Goal: Transaction & Acquisition: Purchase product/service

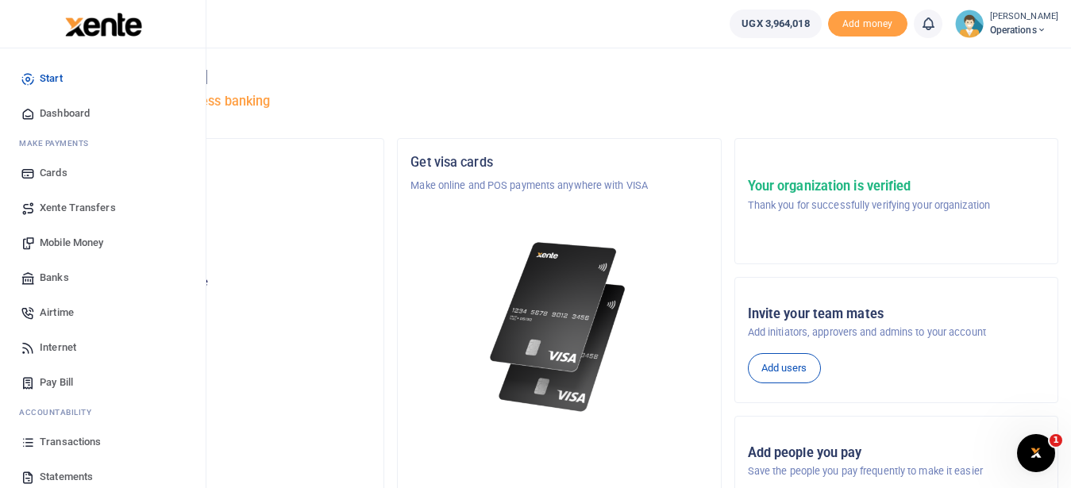
click at [91, 240] on span "Mobile Money" at bounding box center [72, 243] width 64 height 16
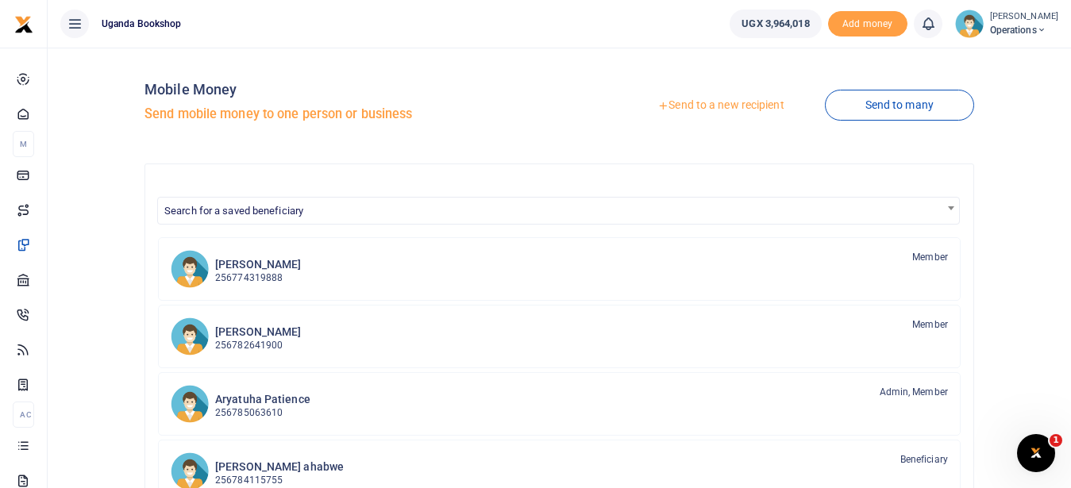
click at [700, 103] on link "Send to a new recipient" at bounding box center [720, 105] width 207 height 29
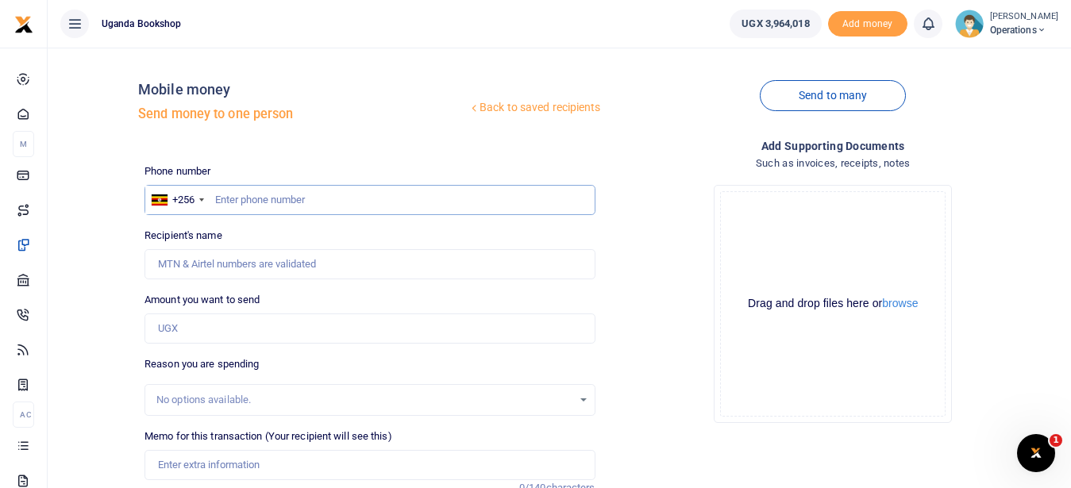
click at [248, 197] on input "text" at bounding box center [370, 200] width 450 height 30
type input "0705916803"
click at [224, 333] on input "Amount you want to send" at bounding box center [370, 329] width 450 height 30
type input "Christine Namazzi"
type input "350,000"
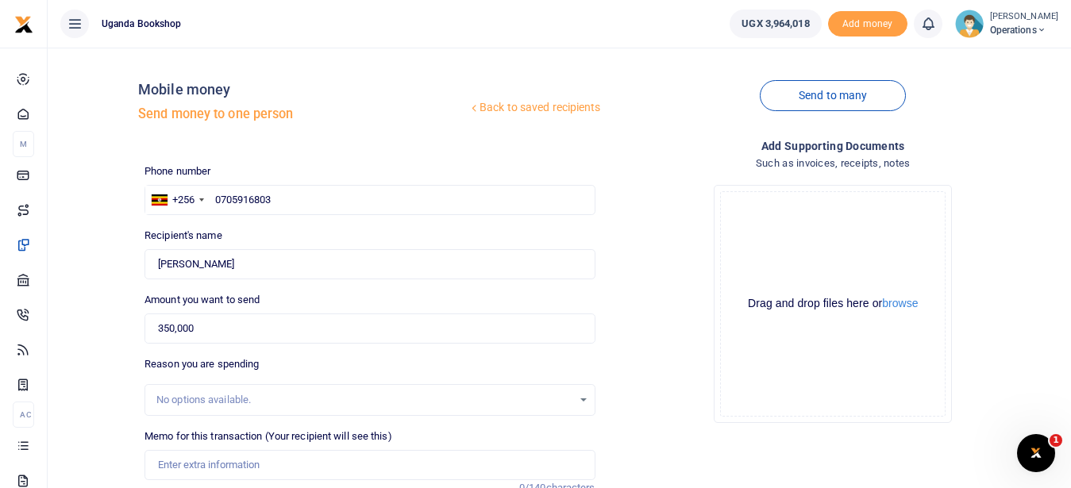
click at [213, 393] on div "No options available." at bounding box center [363, 400] width 415 height 16
click at [214, 457] on input "Memo for this transaction (Your recipient will see this)" at bounding box center [370, 465] width 450 height 30
click at [275, 465] on input "Payment for purchase of waffers 60pcs" at bounding box center [370, 465] width 450 height 30
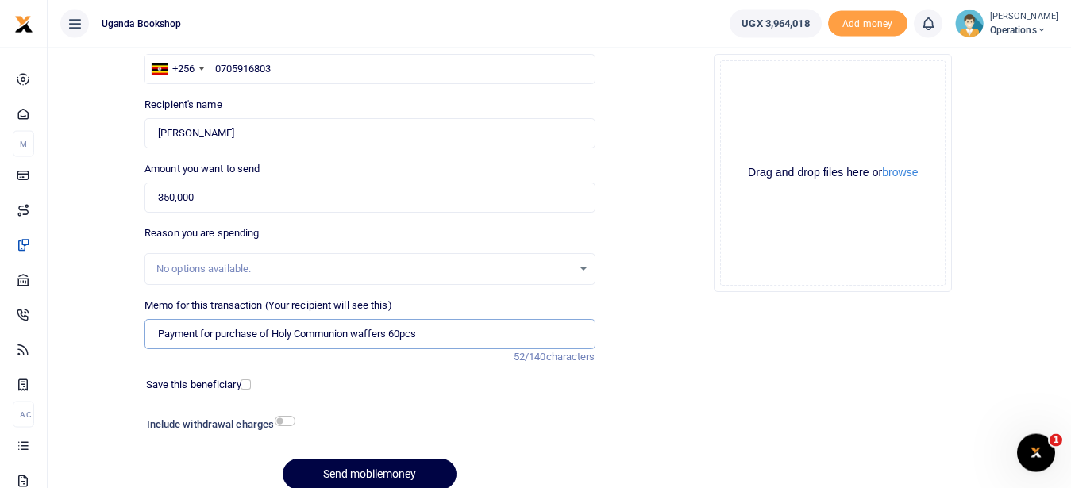
scroll to position [133, 0]
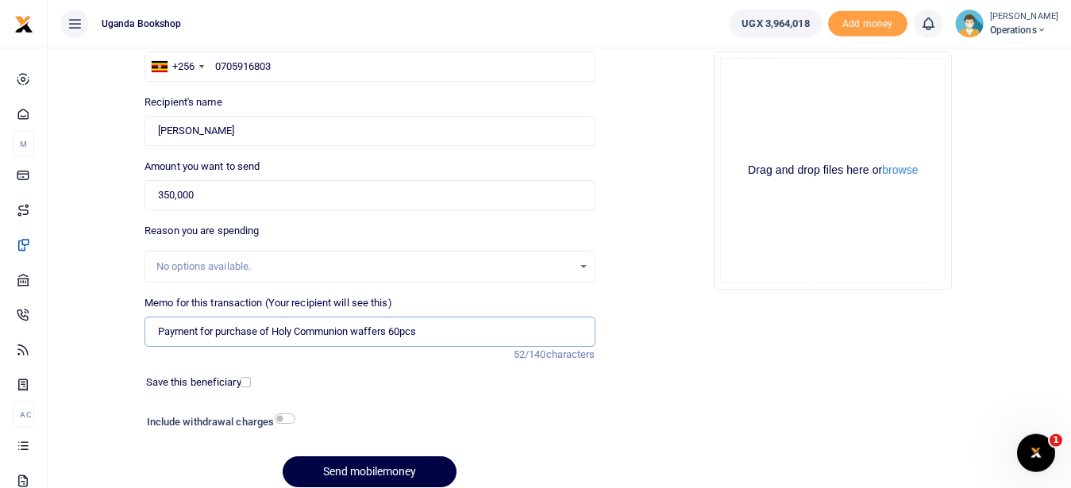
type input "Payment for purchase of Holy Communion waffers 60pcs"
click at [284, 416] on input "checkbox" at bounding box center [285, 419] width 21 height 10
checkbox input "true"
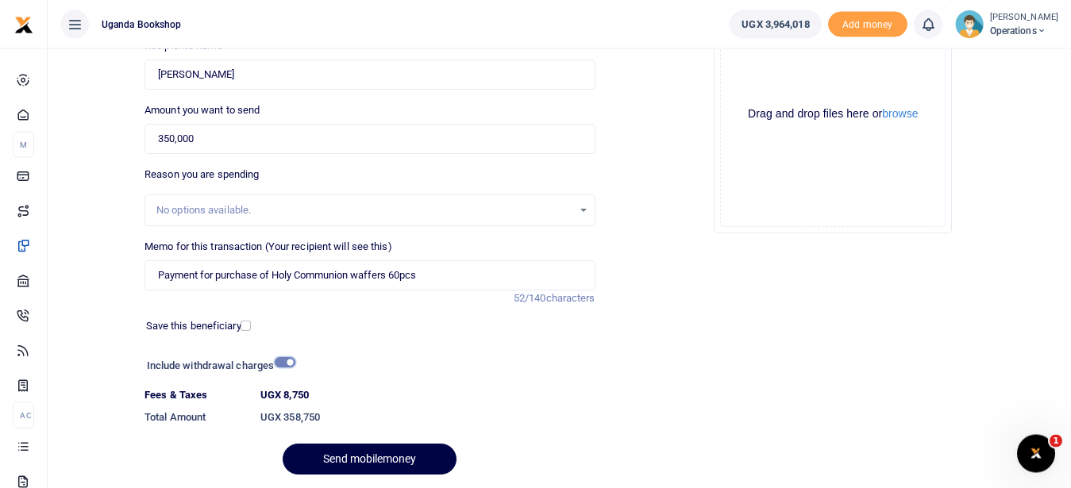
scroll to position [243, 0]
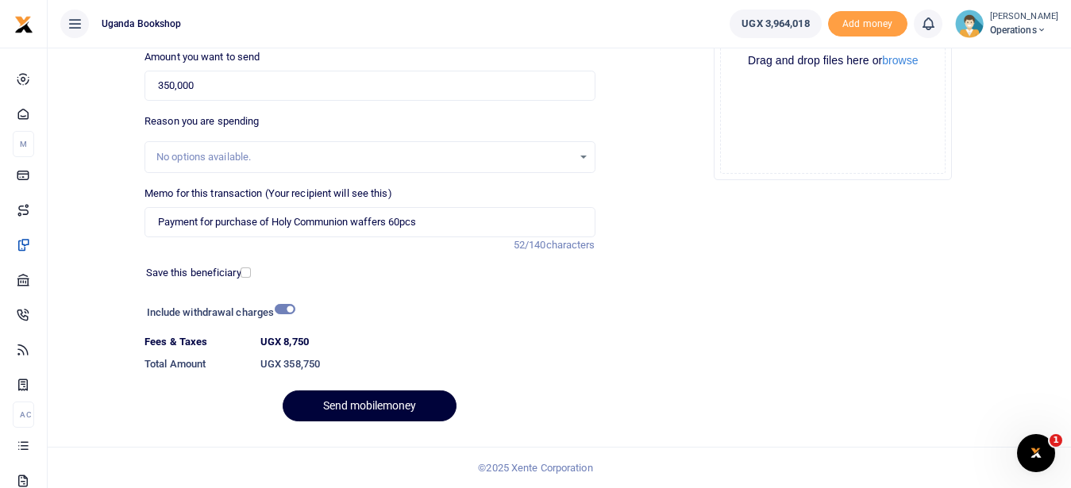
click at [368, 407] on button "Send mobilemoney" at bounding box center [370, 406] width 174 height 31
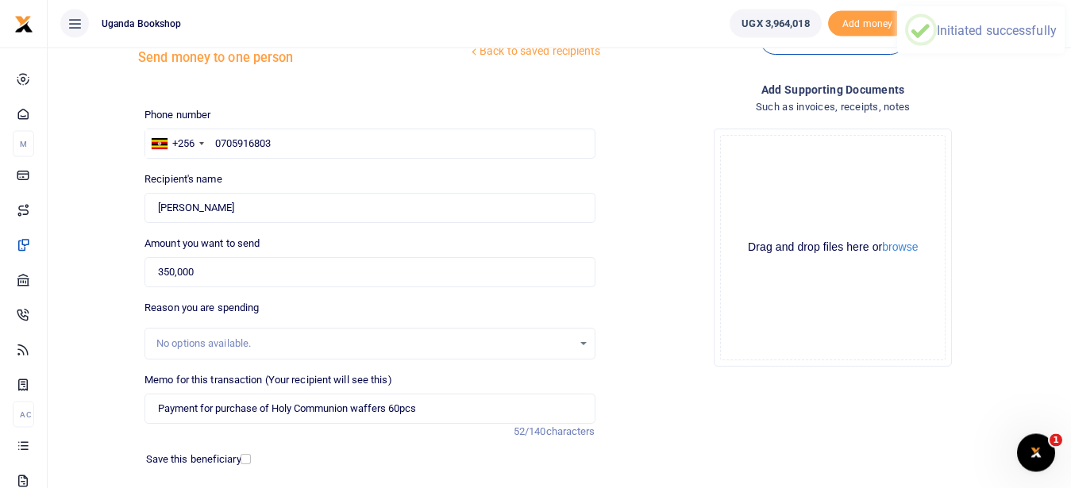
scroll to position [41, 0]
